Goal: Obtain resource: Download file/media

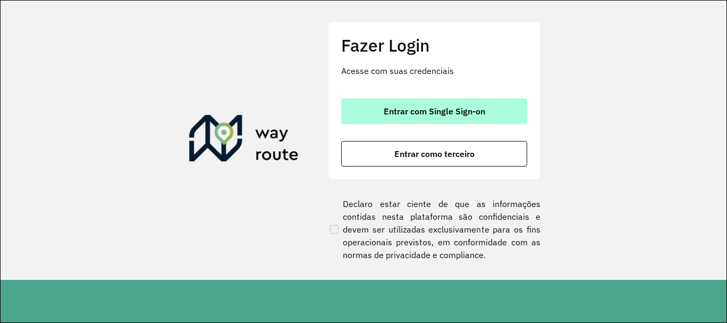
click at [438, 102] on button "Entrar com Single Sign-on" at bounding box center [434, 111] width 186 height 26
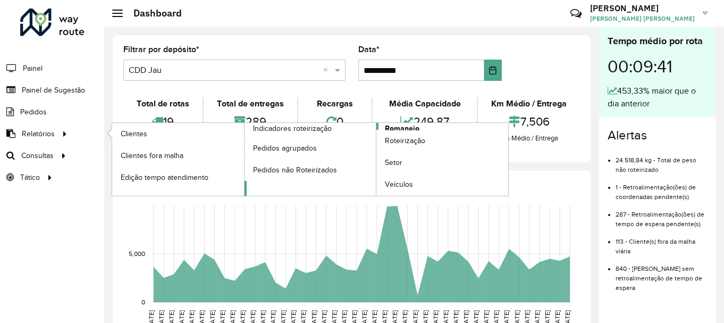
click at [405, 123] on span "Romaneio" at bounding box center [402, 128] width 35 height 11
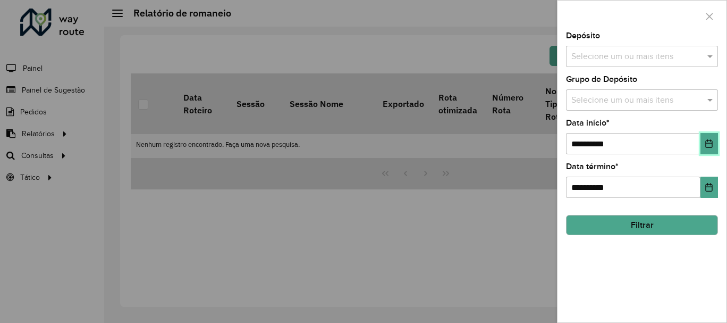
click at [712, 144] on icon "Choose Date" at bounding box center [709, 143] width 9 height 9
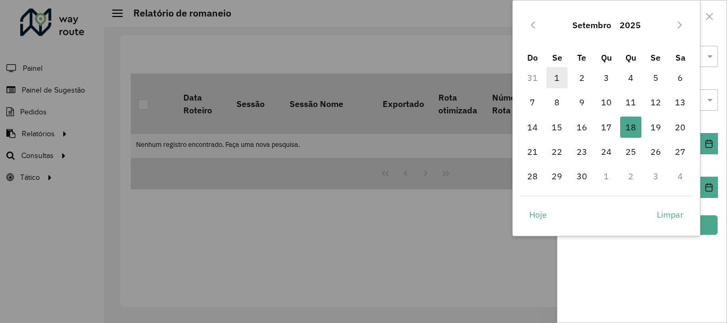
click at [560, 80] on span "1" at bounding box center [556, 77] width 21 height 21
type input "**********"
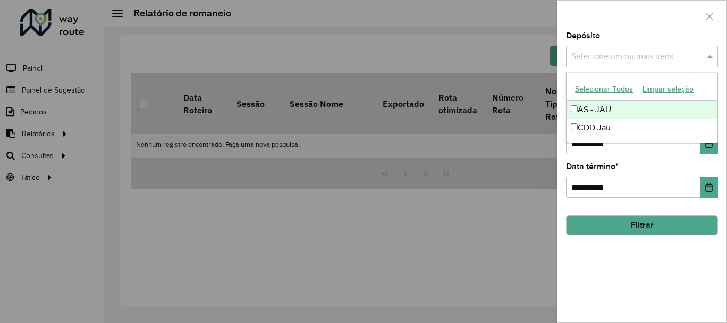
click at [623, 58] on input "text" at bounding box center [637, 56] width 136 height 13
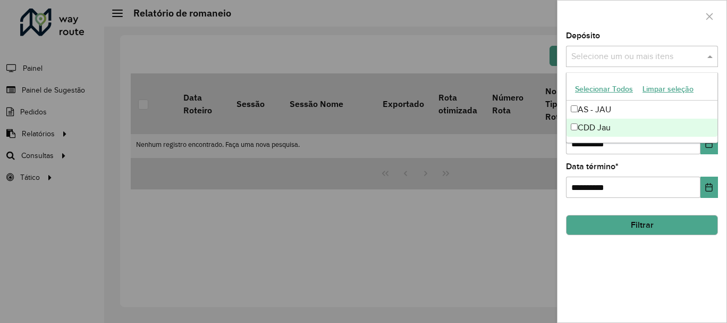
click at [595, 129] on div "CDD Jau" at bounding box center [642, 128] width 151 height 18
click at [659, 223] on button "Filtrar" at bounding box center [642, 225] width 152 height 20
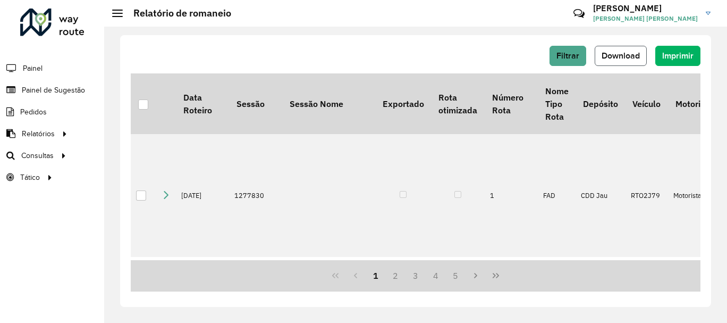
click at [631, 62] on button "Download" at bounding box center [621, 56] width 52 height 20
